Goal: Information Seeking & Learning: Learn about a topic

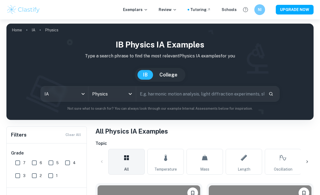
scroll to position [143, 0]
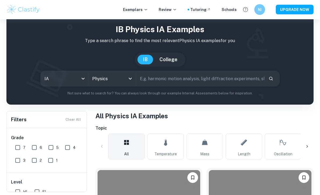
click at [117, 77] on input "Physics" at bounding box center [105, 79] width 28 height 10
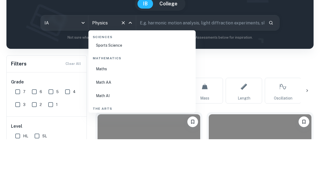
scroll to position [913, 0]
click at [104, 125] on li "Math AA" at bounding box center [142, 131] width 103 height 12
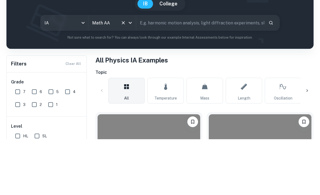
type input "Math AA"
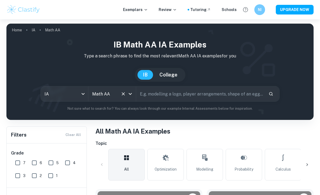
click at [42, 75] on div "[GEOGRAPHIC_DATA]" at bounding box center [160, 75] width 299 height 14
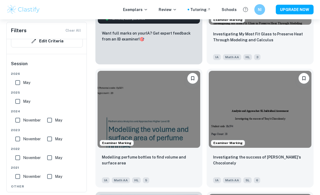
scroll to position [367, 0]
click at [187, 101] on img at bounding box center [149, 109] width 103 height 77
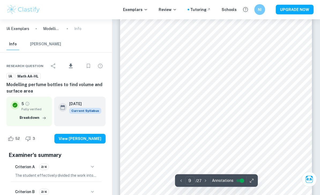
scroll to position [2343, 0]
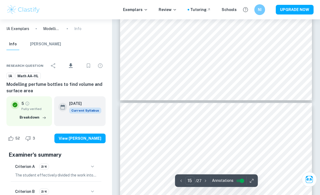
type input "16"
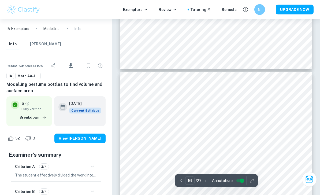
scroll to position [4181, 0]
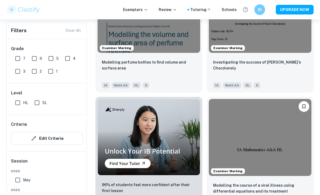
scroll to position [479, 0]
